Goal: Information Seeking & Learning: Learn about a topic

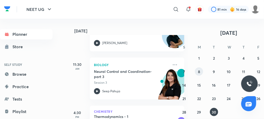
scroll to position [103, 0]
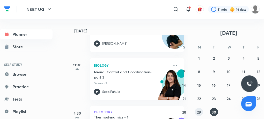
click at [198, 109] on button "29" at bounding box center [199, 112] width 8 height 8
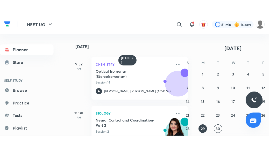
scroll to position [65, 0]
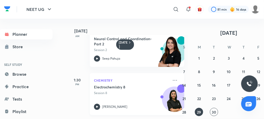
click at [98, 107] on icon at bounding box center [97, 107] width 6 height 6
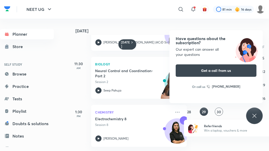
scroll to position [36, 0]
